Goal: Information Seeking & Learning: Learn about a topic

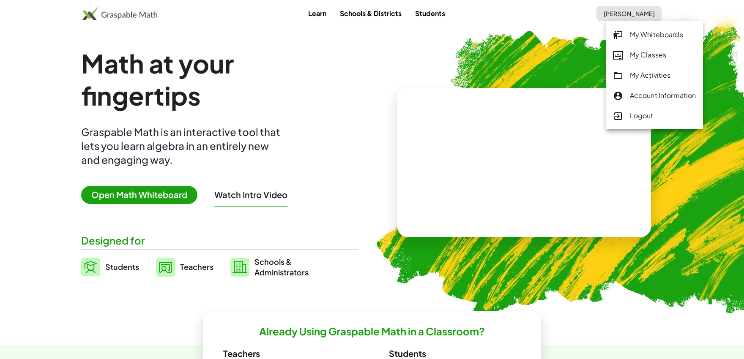
click at [630, 71] on div "My Activities" at bounding box center [654, 75] width 83 height 11
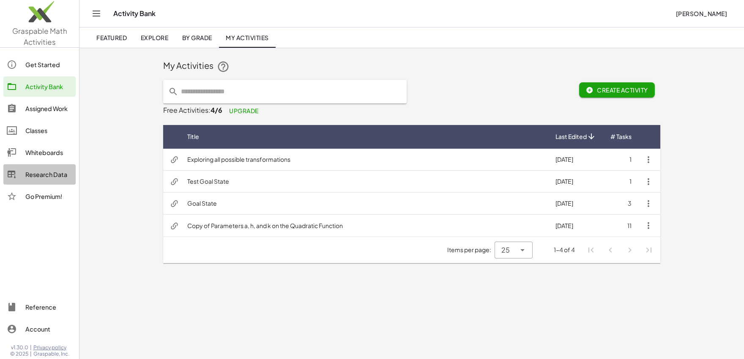
click at [37, 175] on div "Research Data" at bounding box center [48, 175] width 47 height 10
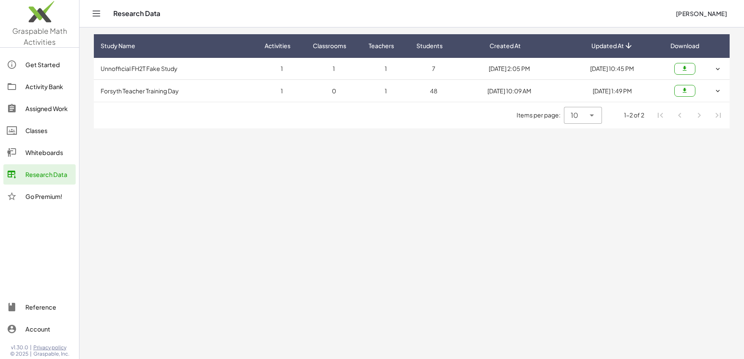
click at [682, 95] on button "button" at bounding box center [684, 91] width 21 height 12
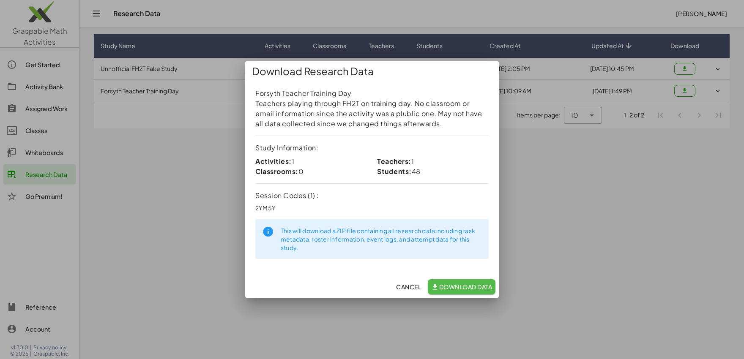
click at [462, 289] on span "Download Data" at bounding box center [461, 287] width 61 height 8
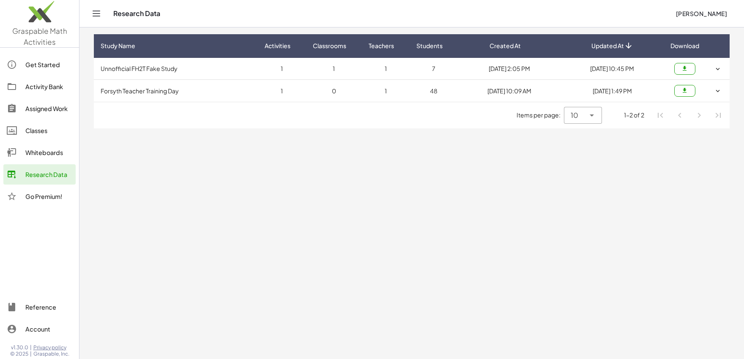
click at [411, 144] on main "Study Name Activities Classrooms Teachers Students Created At Updated At Downlo…" at bounding box center [411, 179] width 665 height 359
drag, startPoint x: 334, startPoint y: 175, endPoint x: 356, endPoint y: 159, distance: 27.0
click at [336, 174] on main "Study Name Activities Classrooms Teachers Students Created At Updated At Downlo…" at bounding box center [411, 179] width 665 height 359
click at [715, 11] on span "[PERSON_NAME]" at bounding box center [702, 14] width 52 height 8
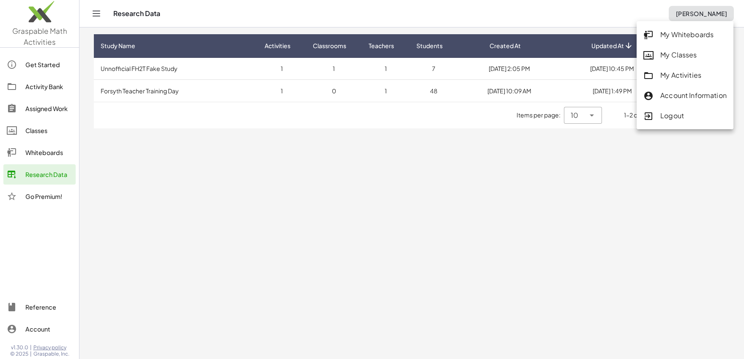
click at [432, 202] on main "Study Name Activities Classrooms Teachers Students Created At Updated At Downlo…" at bounding box center [411, 179] width 665 height 359
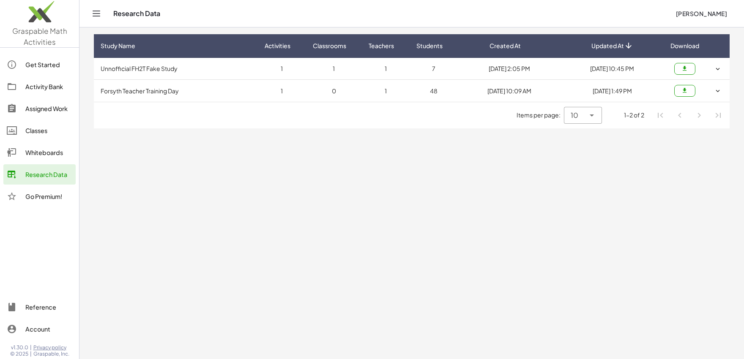
click at [58, 107] on div "Assigned Work" at bounding box center [48, 109] width 47 height 10
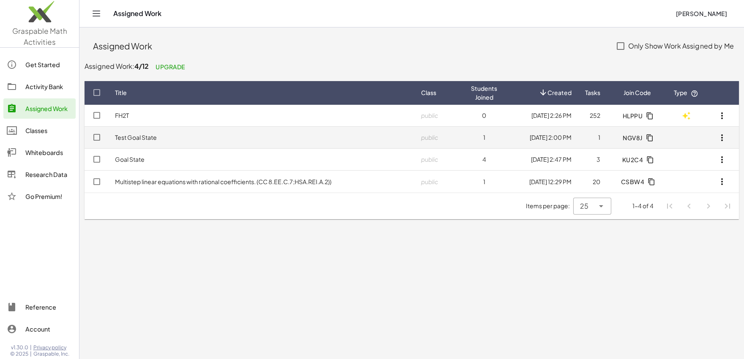
click at [149, 137] on link "Test Goal State" at bounding box center [136, 138] width 42 height 8
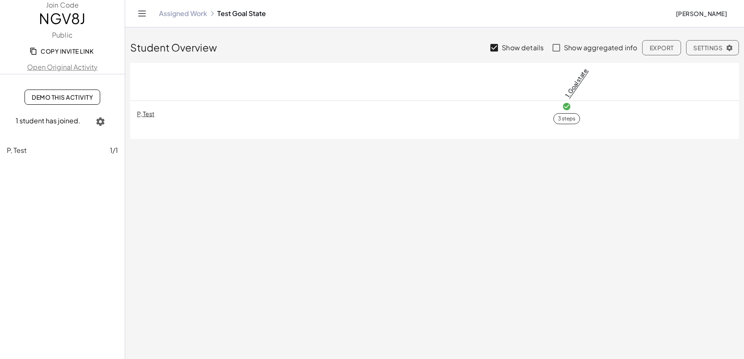
drag, startPoint x: 223, startPoint y: 217, endPoint x: 211, endPoint y: 182, distance: 36.1
click at [225, 212] on main "Student Overview Show details Show aggregated info Export Settings 1. Goal stat…" at bounding box center [434, 179] width 619 height 359
click at [439, 224] on main "Student Overview Show details Show aggregated info Export Settings 1. Goal stat…" at bounding box center [434, 179] width 619 height 359
click at [713, 15] on span "Sid pradhan" at bounding box center [702, 14] width 52 height 8
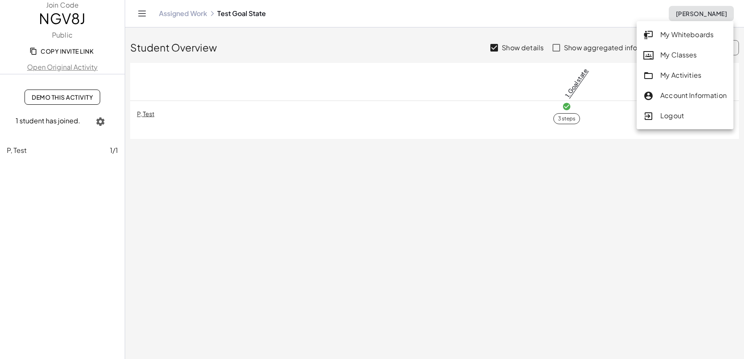
click at [677, 113] on div "Logout" at bounding box center [685, 116] width 83 height 11
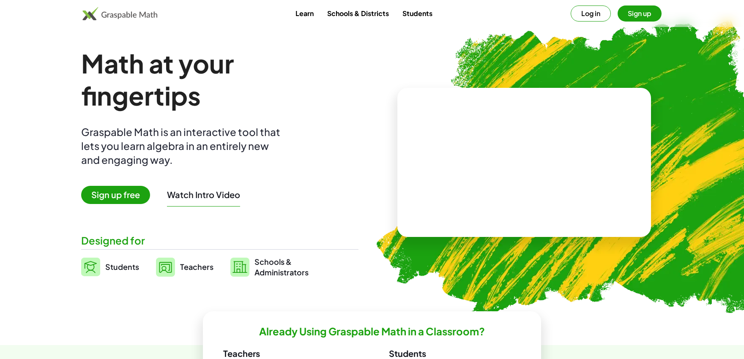
click at [589, 16] on button "Log in" at bounding box center [591, 13] width 40 height 16
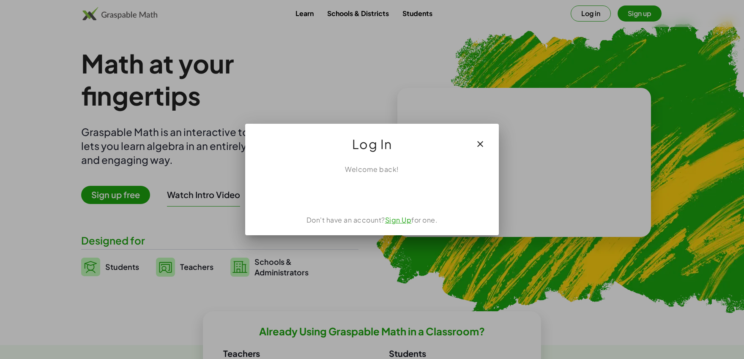
click at [403, 198] on div "Sign in with Google. Opens in new tab" at bounding box center [372, 193] width 97 height 19
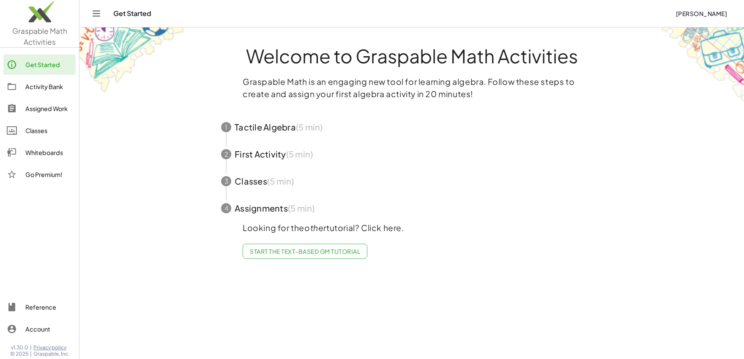
click at [54, 112] on div "Assigned Work" at bounding box center [48, 109] width 47 height 10
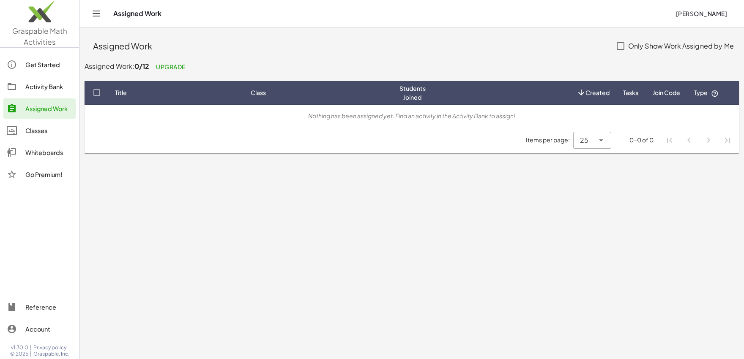
click at [50, 128] on div "Classes" at bounding box center [48, 131] width 47 height 10
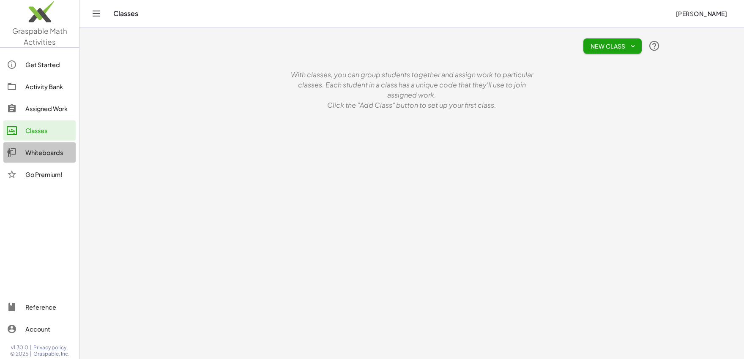
click at [47, 153] on div "Whiteboards" at bounding box center [48, 153] width 47 height 10
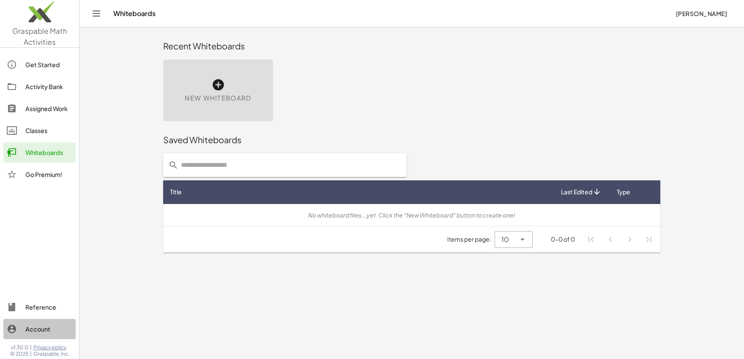
click at [46, 332] on div "Account" at bounding box center [48, 329] width 47 height 10
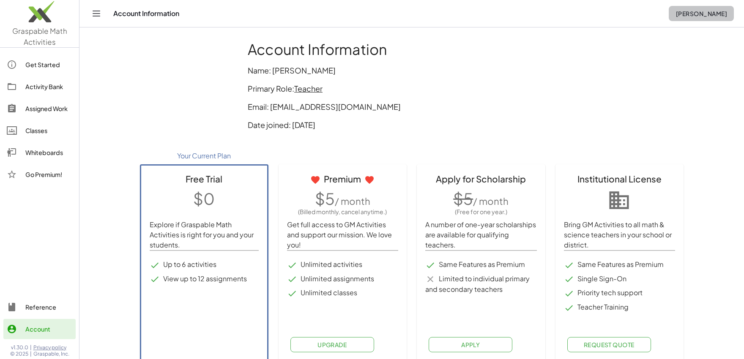
click at [698, 11] on span "Siddhartha Pradhan" at bounding box center [702, 14] width 52 height 8
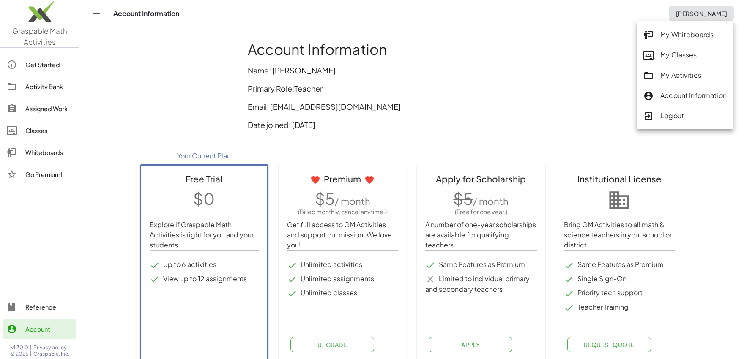
click at [678, 118] on div "Logout" at bounding box center [685, 116] width 83 height 11
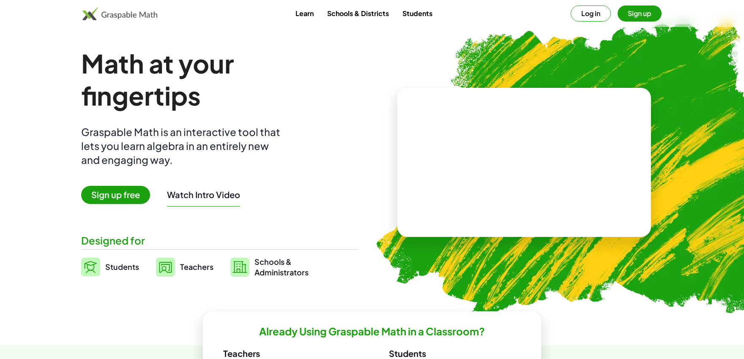
click at [592, 15] on button "Log in" at bounding box center [591, 13] width 40 height 16
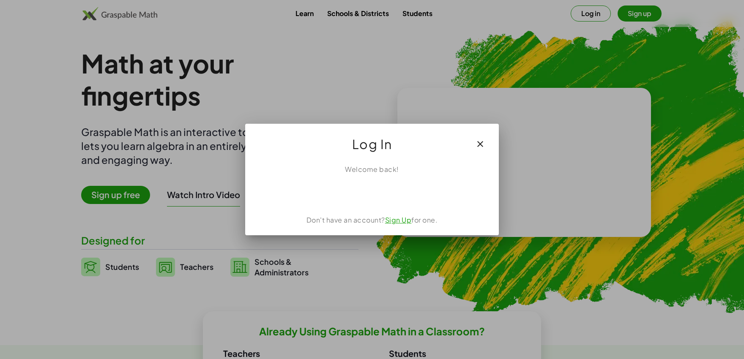
click at [405, 198] on div "Sign in with Google. Opens in new tab" at bounding box center [372, 193] width 97 height 19
click at [398, 222] on link "Sign Up" at bounding box center [398, 220] width 27 height 9
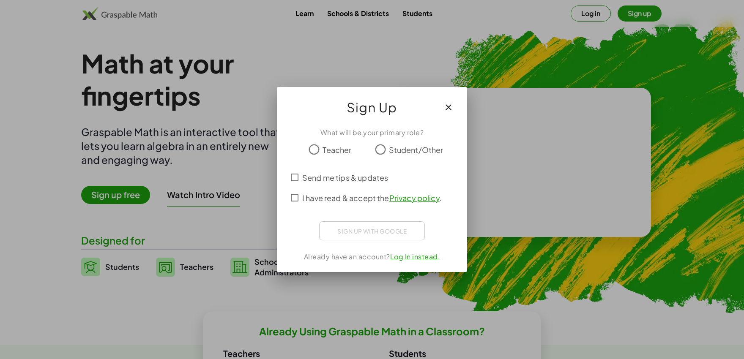
click at [389, 151] on div "Student/Other" at bounding box center [407, 149] width 71 height 17
click at [324, 200] on span "I have read & accept the Privacy policy ." at bounding box center [372, 197] width 140 height 11
click at [400, 236] on div "Sign in with Google. Opens in new tab" at bounding box center [372, 230] width 97 height 19
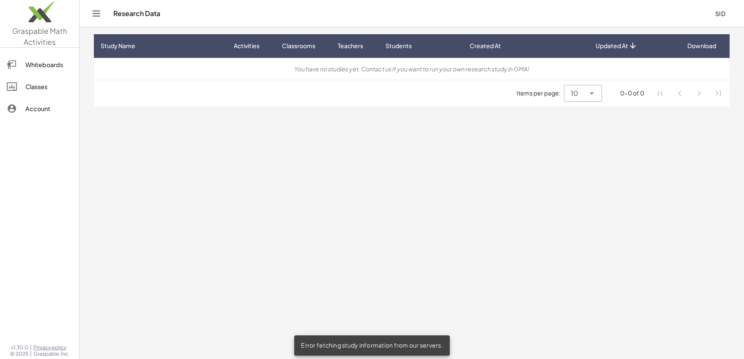
click at [299, 128] on main "Study Name Activities Classrooms Teachers Students Created At Updated At Downlo…" at bounding box center [411, 179] width 665 height 359
drag, startPoint x: 92, startPoint y: 41, endPoint x: 600, endPoint y: 170, distance: 524.5
click at [654, 156] on main "Study Name Activities Classrooms Teachers Students Created At Updated At Downlo…" at bounding box center [411, 179] width 665 height 359
drag, startPoint x: 600, startPoint y: 170, endPoint x: 591, endPoint y: 157, distance: 16.3
click at [599, 168] on main "Study Name Activities Classrooms Teachers Students Created At Updated At Downlo…" at bounding box center [411, 179] width 665 height 359
